Goal: Task Accomplishment & Management: Manage account settings

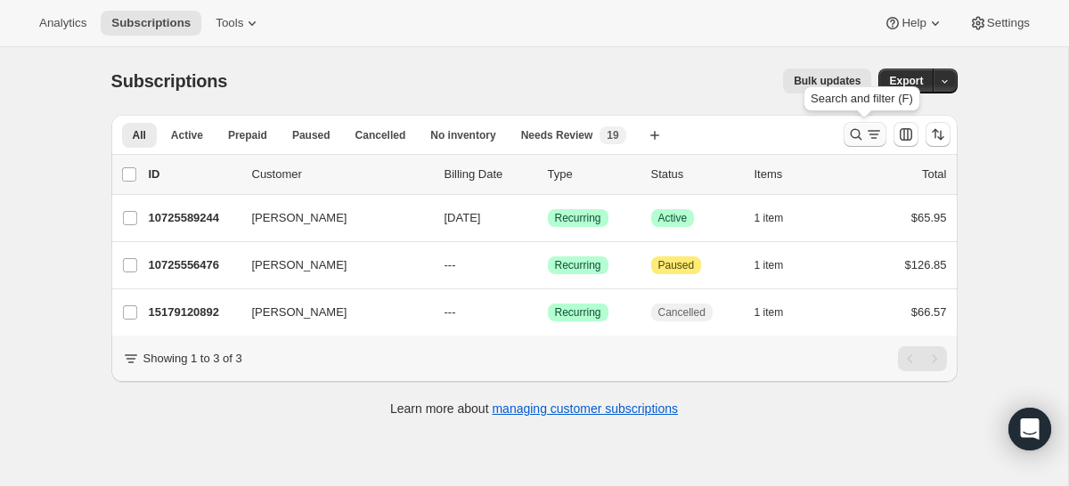
click at [868, 131] on icon "Search and filter results" at bounding box center [873, 131] width 12 height 2
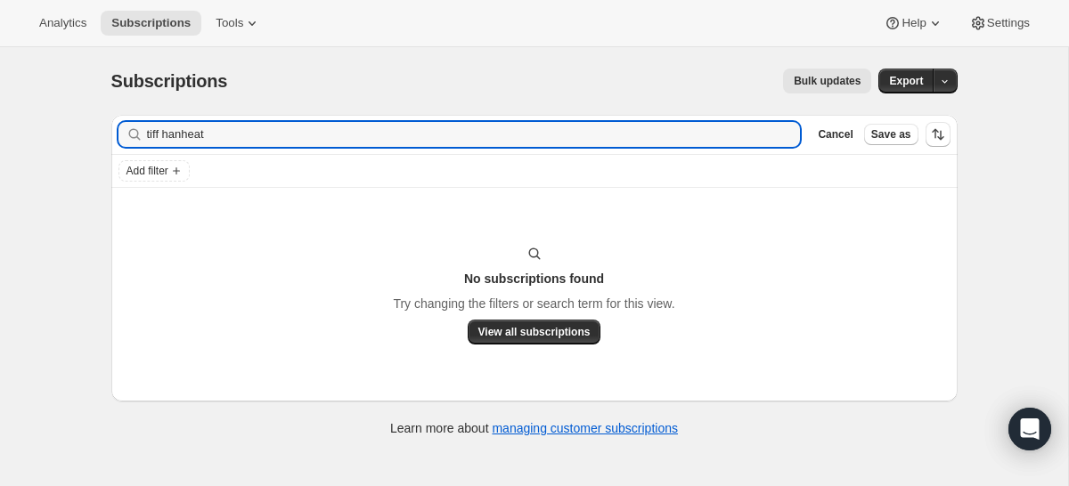
type input "tiff hanheat"
click at [784, 132] on icon "button" at bounding box center [780, 135] width 18 height 18
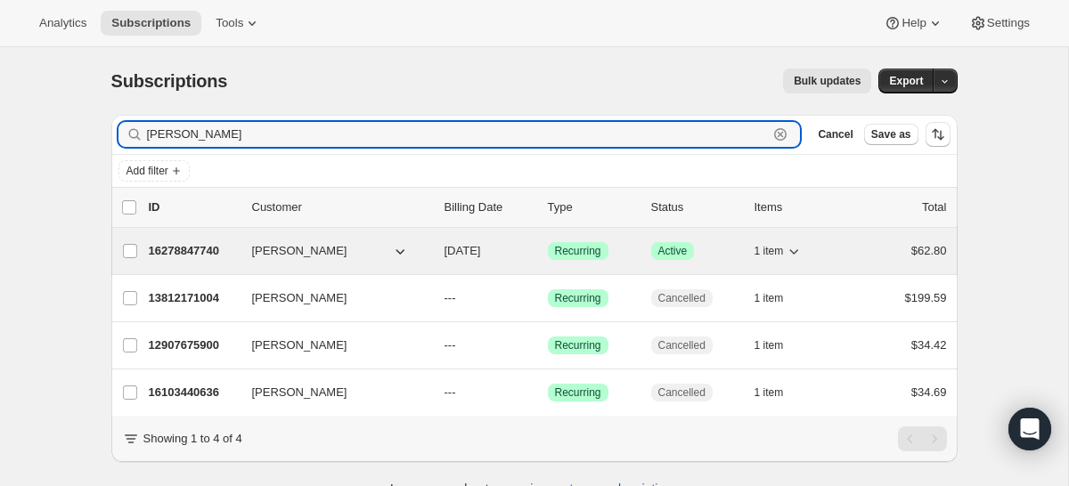
type input "[PERSON_NAME]"
click at [175, 252] on p "16278847740" at bounding box center [193, 251] width 89 height 18
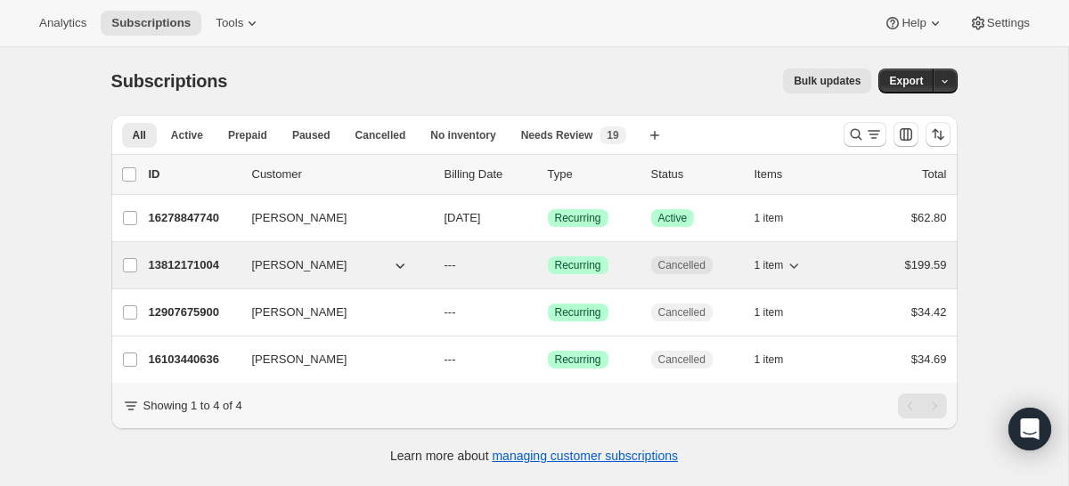
click at [170, 264] on p "13812171004" at bounding box center [193, 265] width 89 height 18
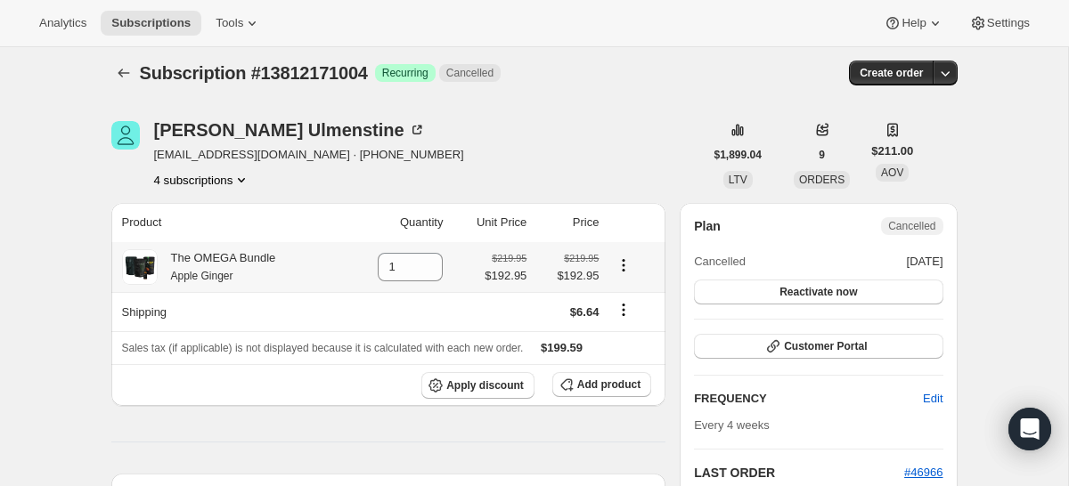
scroll to position [2, 0]
